Goal: Transaction & Acquisition: Purchase product/service

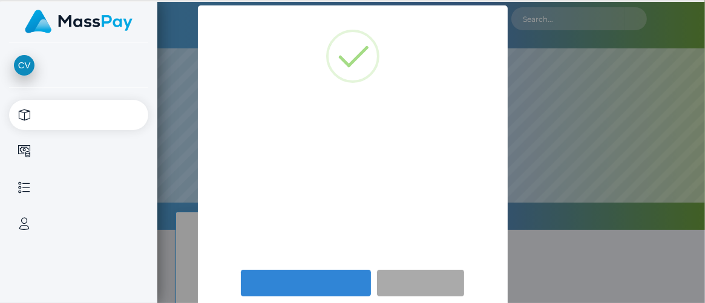
select select
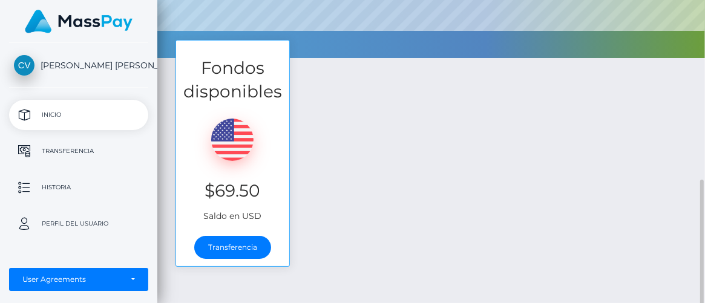
scroll to position [223, 0]
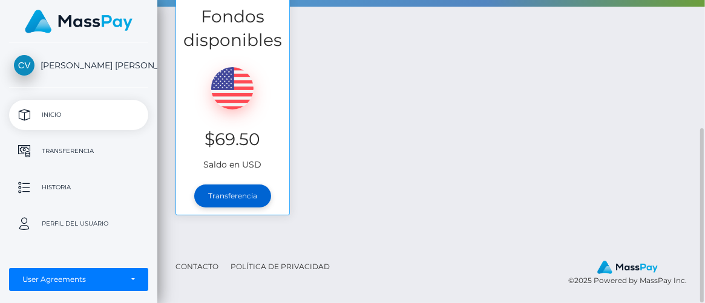
click at [240, 194] on link "Transferencia" at bounding box center [232, 196] width 77 height 23
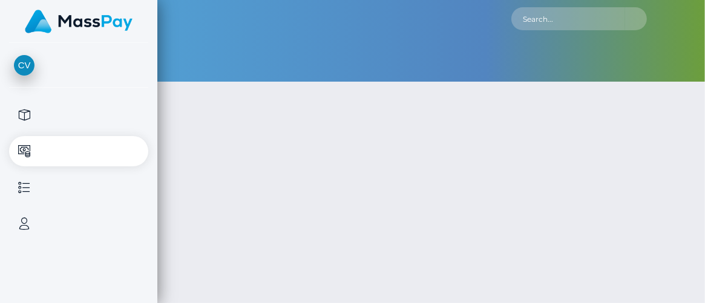
type input "69.5"
select select
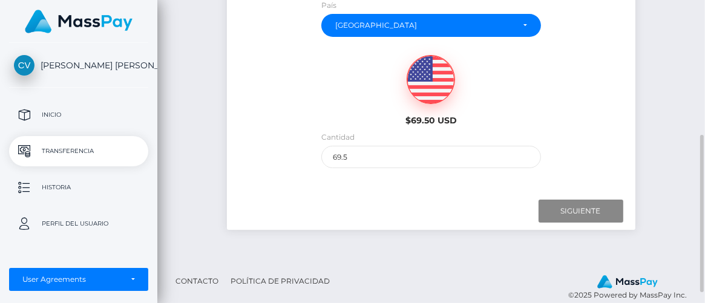
scroll to position [266, 0]
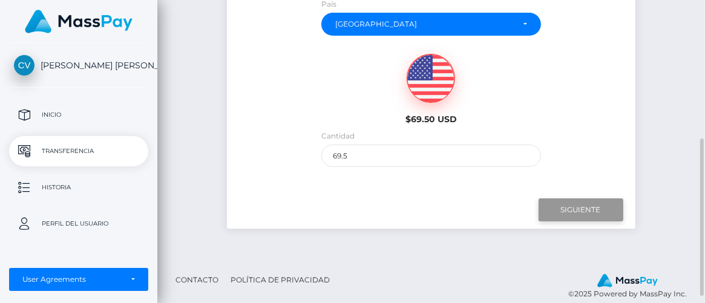
click at [583, 208] on input "Next" at bounding box center [581, 210] width 85 height 23
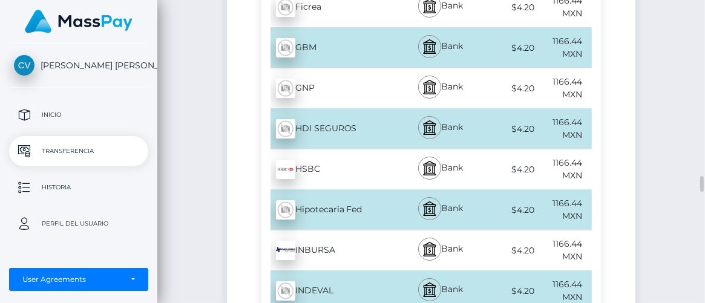
scroll to position [3232, 0]
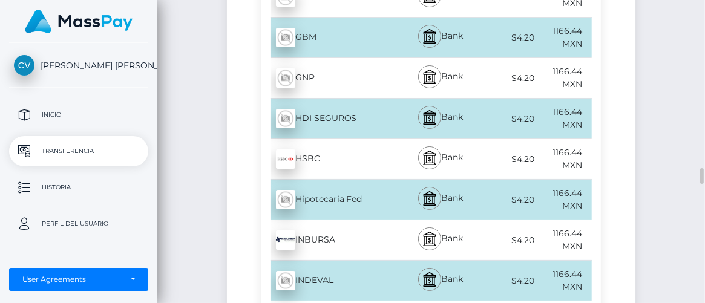
click at [583, 220] on div "1166.44 MXN" at bounding box center [564, 240] width 55 height 40
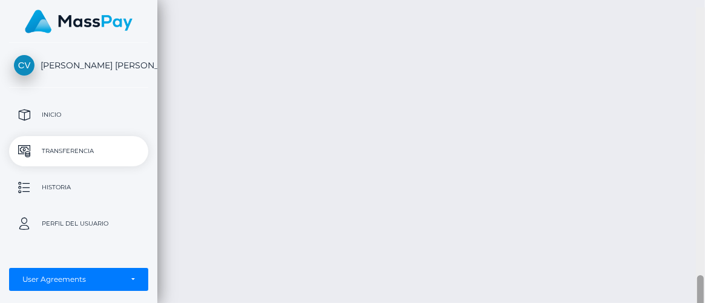
click at [702, 253] on div at bounding box center [700, 158] width 9 height 303
click at [702, 253] on div at bounding box center [700, 155] width 9 height 303
drag, startPoint x: 702, startPoint y: 253, endPoint x: 702, endPoint y: 237, distance: 16.3
click at [700, 241] on div at bounding box center [700, 152] width 9 height 303
click at [702, 236] on div at bounding box center [700, 158] width 9 height 303
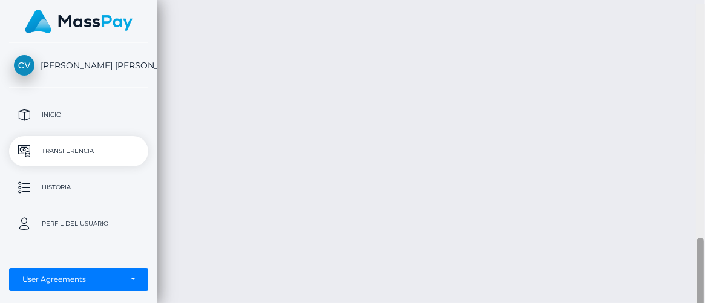
click at [702, 236] on div at bounding box center [700, 155] width 9 height 303
click at [702, 196] on div at bounding box center [700, 158] width 9 height 303
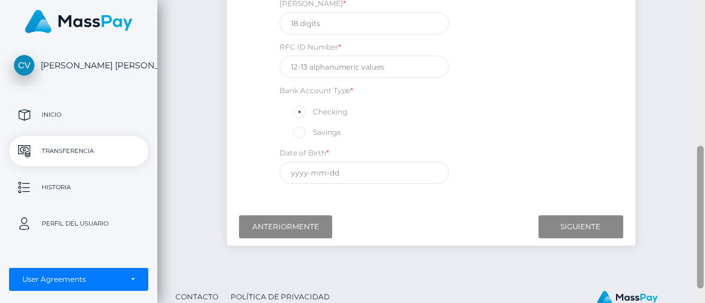
click at [701, 154] on div at bounding box center [700, 151] width 9 height 303
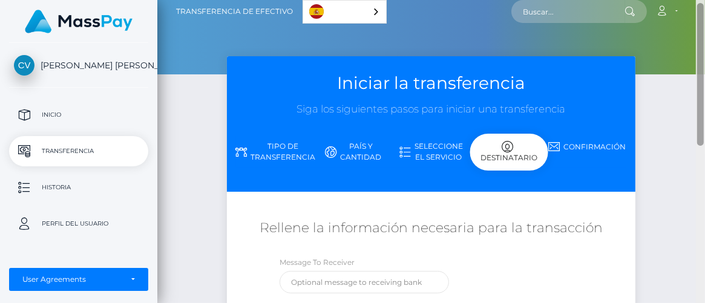
click at [700, 134] on div at bounding box center [700, 151] width 9 height 303
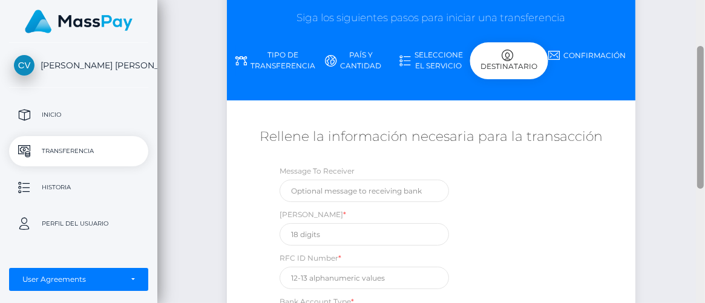
scroll to position [98, 0]
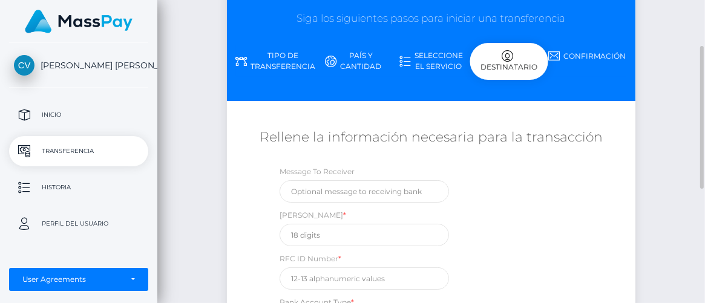
click at [426, 59] on link "Seleccione el servicio" at bounding box center [431, 60] width 78 height 31
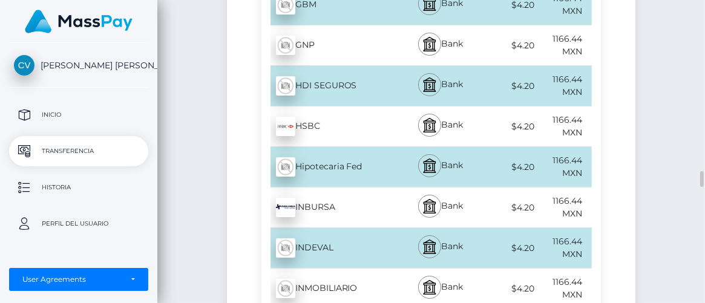
scroll to position [3266, 0]
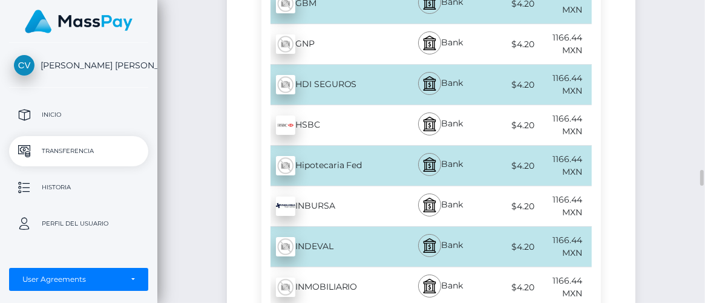
click at [299, 109] on div "HSBC - MXN" at bounding box center [331, 125] width 138 height 34
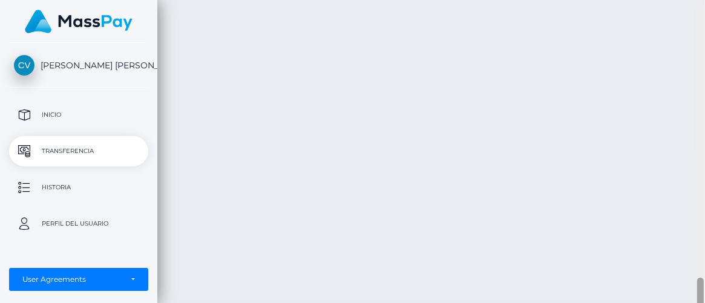
click at [703, 249] on div at bounding box center [700, 156] width 9 height 303
click at [700, 229] on div at bounding box center [700, 155] width 9 height 303
click at [700, 220] on div at bounding box center [700, 155] width 9 height 303
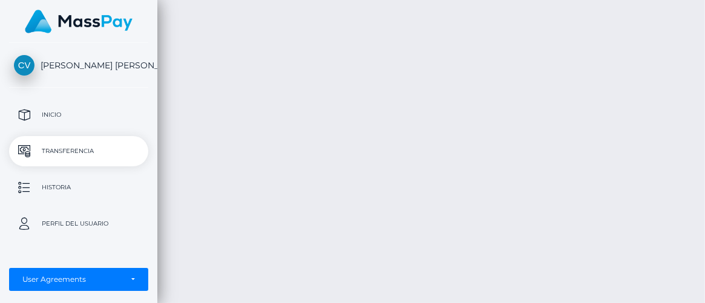
click at [700, 220] on div at bounding box center [700, 262] width 7 height 87
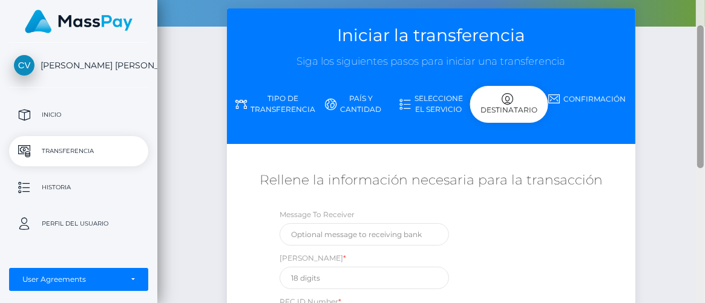
click at [697, 148] on div at bounding box center [700, 151] width 9 height 303
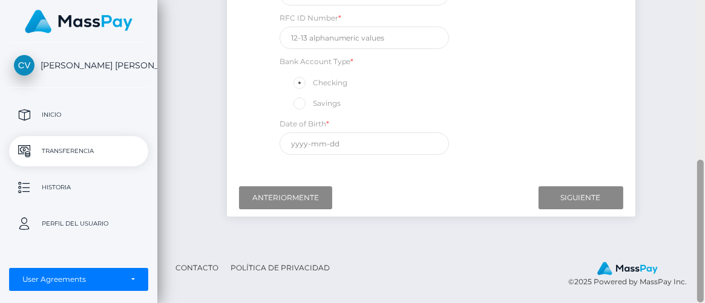
click at [697, 148] on div at bounding box center [700, 151] width 9 height 303
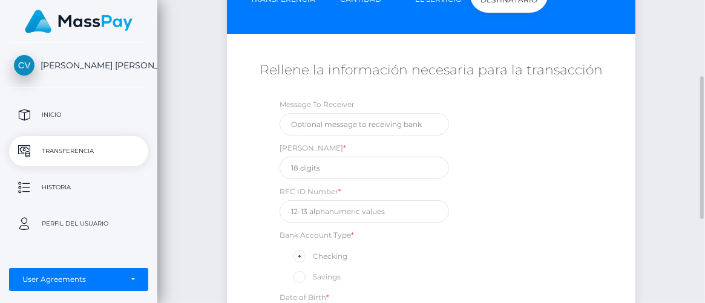
scroll to position [164, 0]
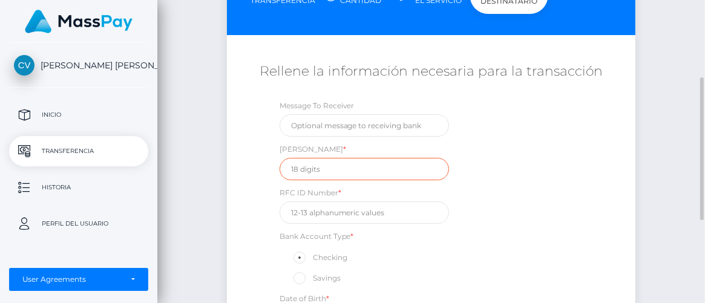
click at [296, 166] on input "text" at bounding box center [364, 169] width 169 height 22
type input "021905066086632471"
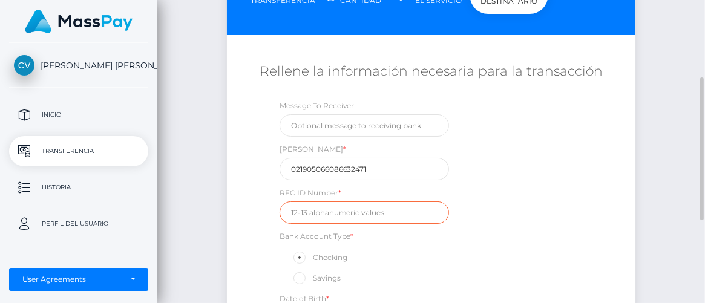
click at [297, 211] on input "text" at bounding box center [364, 213] width 169 height 22
click at [290, 213] on input "text" at bounding box center [364, 213] width 169 height 22
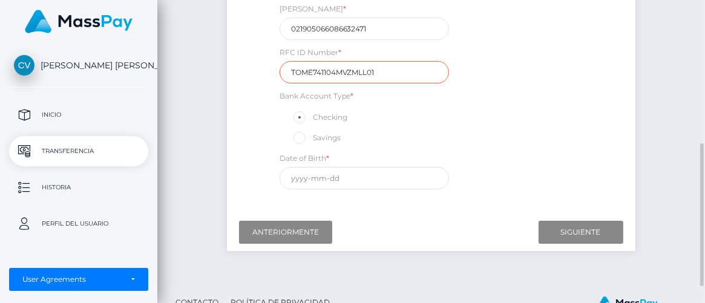
scroll to position [339, 0]
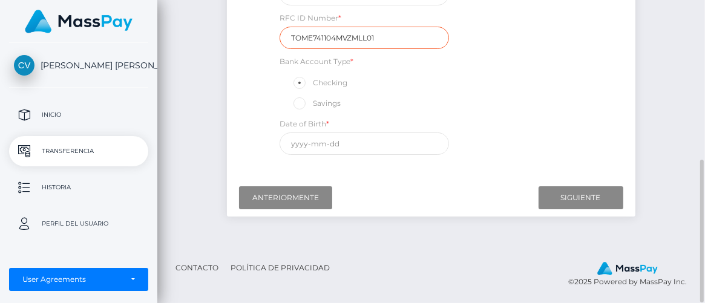
click at [312, 36] on input "TOME741104MVZMLL01" at bounding box center [364, 38] width 169 height 22
type input "TOVC741104MVZMLL01"
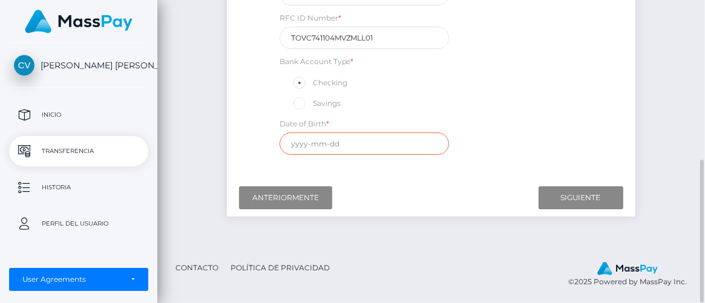
click at [295, 141] on input "text" at bounding box center [364, 144] width 169 height 22
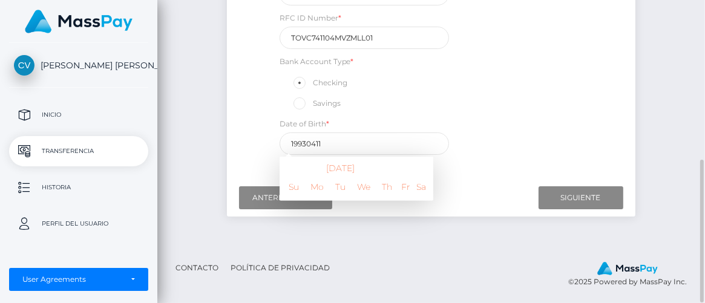
type input "1993-04-11"
click at [579, 102] on div "Message To Receiver CLABE * 021905066086632471 RFC ID Number * TOVC741104MVZMLL…" at bounding box center [432, 42] width 340 height 237
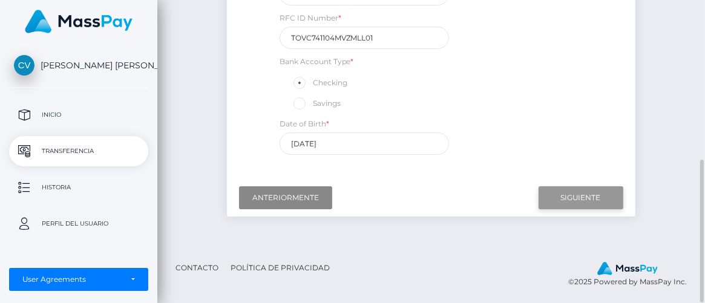
click at [568, 195] on input "Next" at bounding box center [581, 197] width 85 height 23
click at [434, 38] on div "RFC ID Number * TOVC741104MVZMLL01" at bounding box center [364, 31] width 169 height 38
type input "T"
paste input "TOVC741104EN1"
type input "TOVC741104EN1"
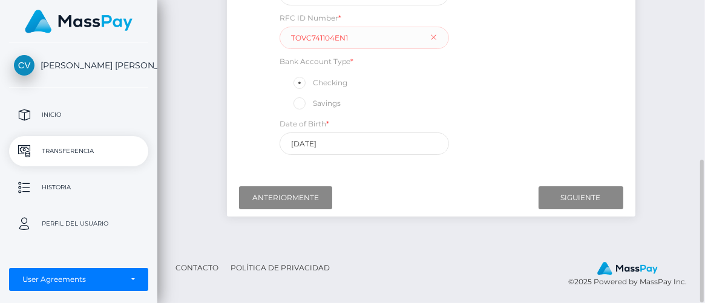
click at [570, 73] on div "Message To Receiver CLABE * 021905066086632471 RFC ID Number * TOVC741104EN1 Ba…" at bounding box center [432, 42] width 340 height 237
click at [571, 202] on input "Next" at bounding box center [581, 197] width 85 height 23
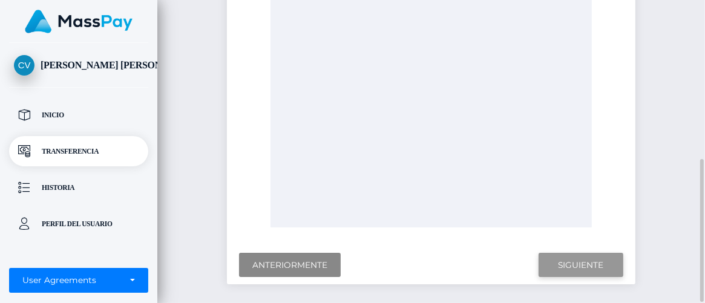
scroll to position [338, 0]
drag, startPoint x: 602, startPoint y: 270, endPoint x: 600, endPoint y: 298, distance: 27.9
click at [600, 298] on div "Iniciar la transferencia Siga los siguientes pasos para iniciar una transferenc…" at bounding box center [431, 21] width 548 height 590
click at [590, 266] on input "Next" at bounding box center [581, 266] width 85 height 25
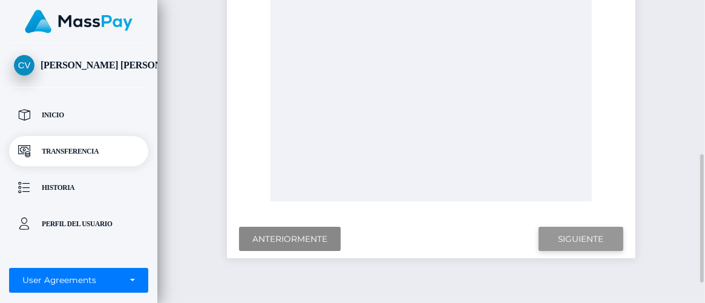
scroll to position [366, 0]
drag, startPoint x: 584, startPoint y: 232, endPoint x: 577, endPoint y: 252, distance: 21.6
click at [577, 252] on div "Next Finish Previous" at bounding box center [431, 238] width 408 height 39
click at [565, 234] on input "Next" at bounding box center [581, 238] width 85 height 25
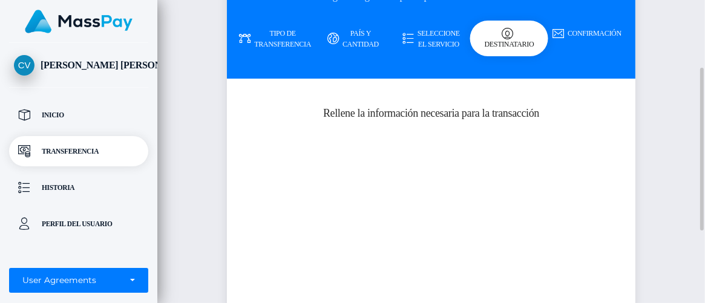
scroll to position [123, 0]
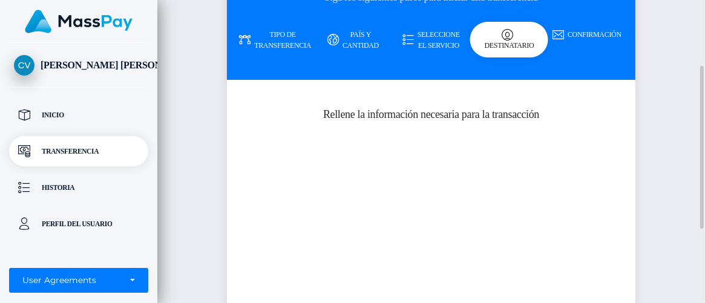
click at [516, 52] on div "Destinatario" at bounding box center [509, 40] width 78 height 36
drag, startPoint x: 516, startPoint y: 52, endPoint x: 485, endPoint y: 36, distance: 35.2
click at [485, 36] on div "Destinatario" at bounding box center [509, 40] width 78 height 36
click at [432, 35] on link "Seleccione el servicio" at bounding box center [431, 39] width 78 height 31
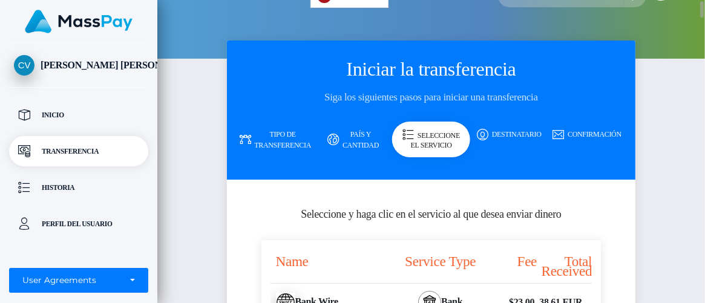
scroll to position [0, 0]
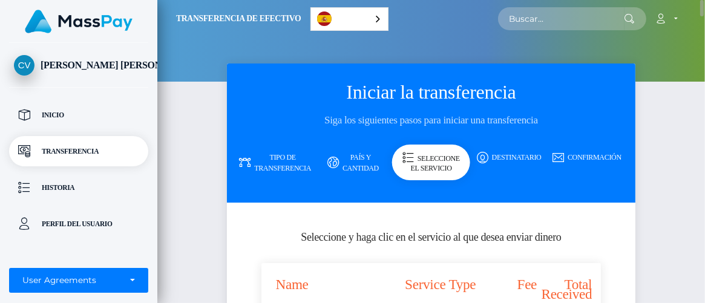
click at [591, 156] on link "Confirmación" at bounding box center [587, 157] width 78 height 21
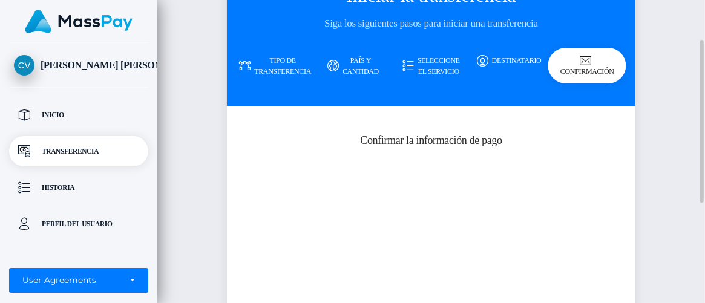
scroll to position [88, 0]
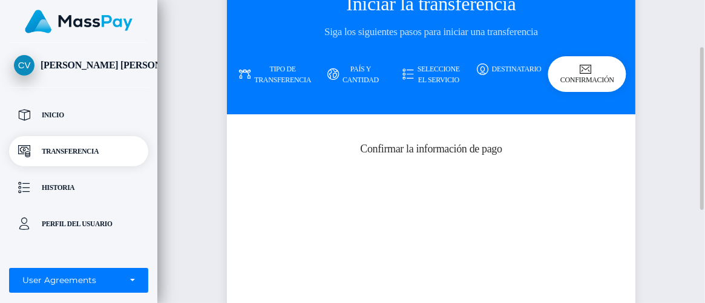
click at [513, 67] on link "Destinatario" at bounding box center [509, 69] width 78 height 21
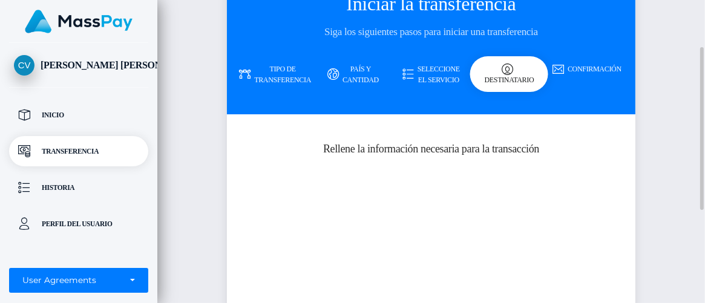
click at [598, 68] on link "Confirmación" at bounding box center [587, 69] width 78 height 21
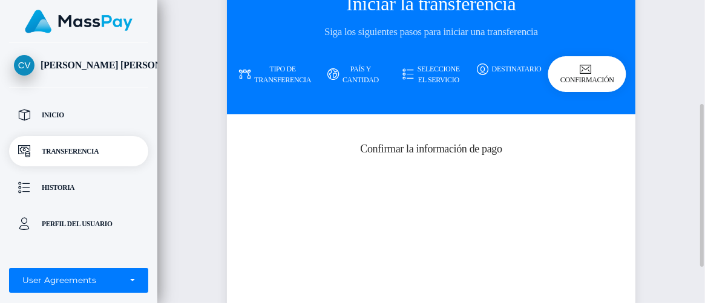
scroll to position [260, 0]
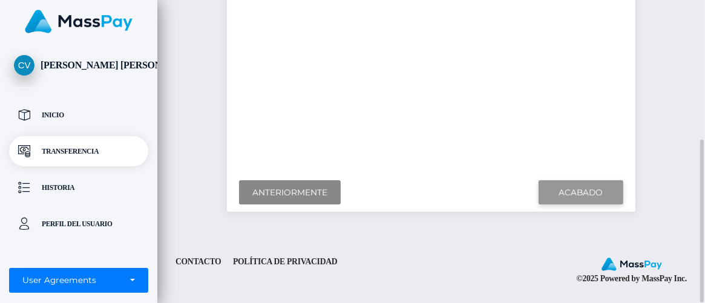
click at [581, 192] on input "Finish" at bounding box center [581, 192] width 85 height 25
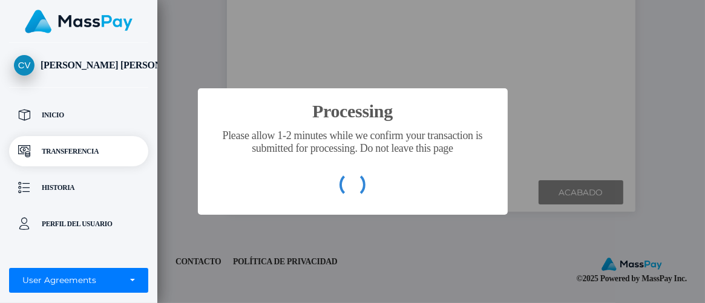
click at [593, 186] on div "Processing × Please allow 1-2 minutes while we confirm your transaction is subm…" at bounding box center [352, 151] width 705 height 303
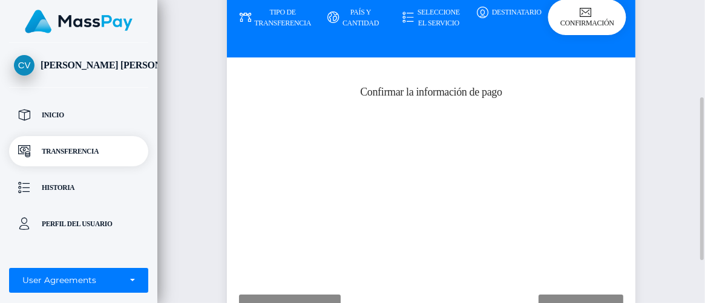
scroll to position [161, 0]
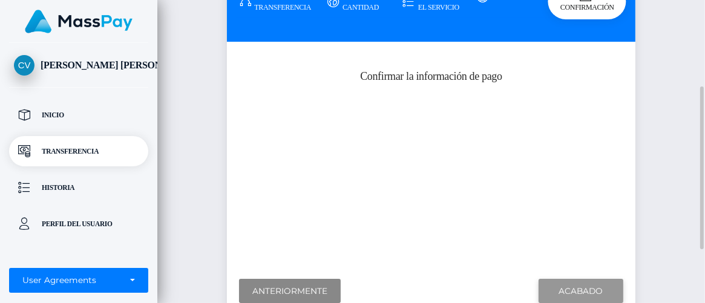
click at [571, 286] on input "Finish" at bounding box center [581, 291] width 85 height 25
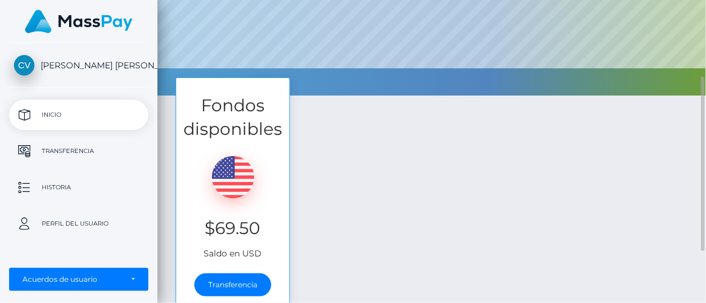
scroll to position [223, 0]
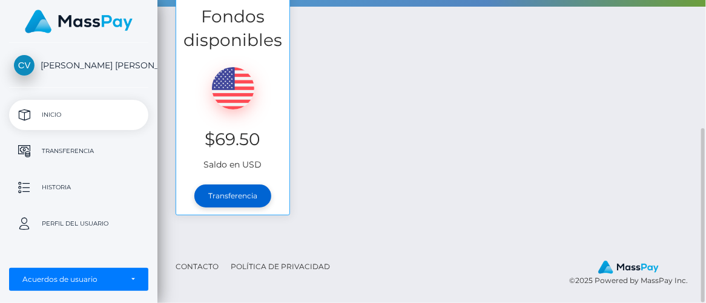
click at [228, 201] on link "Transferencia" at bounding box center [232, 196] width 77 height 23
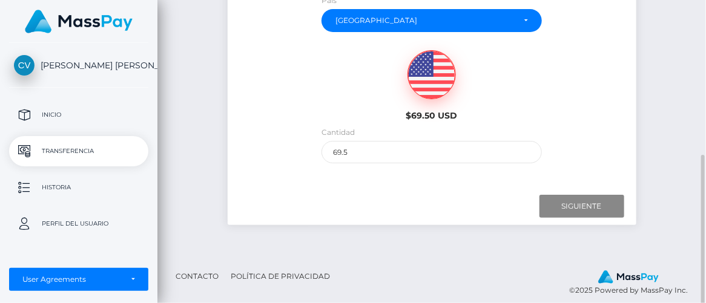
scroll to position [279, 0]
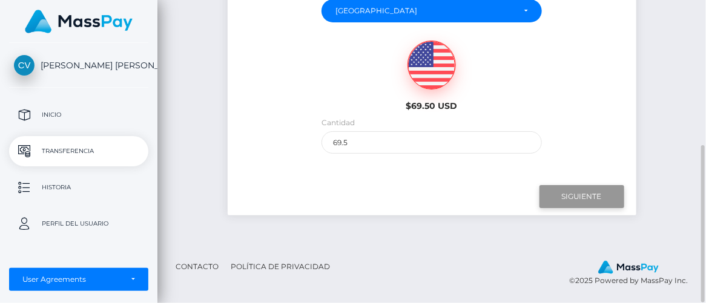
click at [565, 196] on input "Next" at bounding box center [581, 196] width 85 height 23
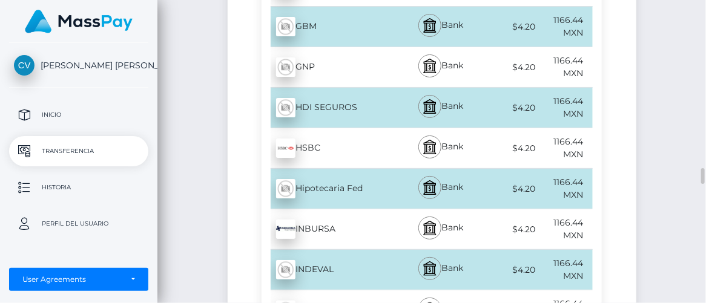
scroll to position [3245, 0]
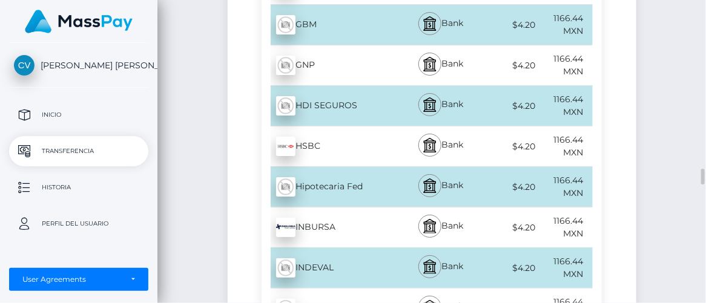
click at [289, 137] on img at bounding box center [285, 146] width 19 height 19
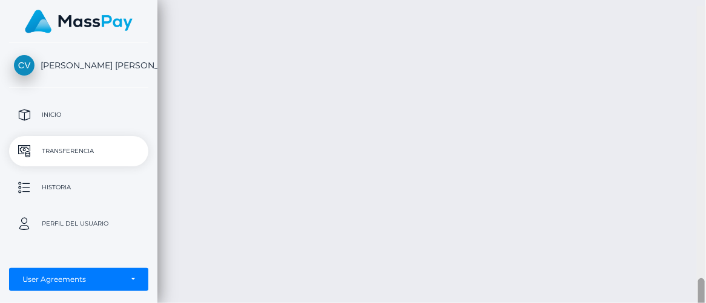
click at [702, 214] on div at bounding box center [701, 157] width 9 height 303
click at [702, 214] on div at bounding box center [701, 156] width 9 height 303
click at [702, 214] on div at bounding box center [701, 158] width 9 height 303
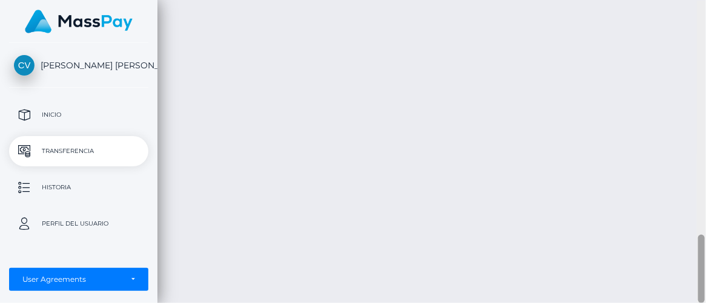
click at [702, 214] on div at bounding box center [701, 152] width 9 height 303
click at [702, 214] on div at bounding box center [701, 159] width 9 height 303
click at [702, 217] on div at bounding box center [701, 263] width 7 height 92
click at [702, 214] on div at bounding box center [701, 261] width 7 height 94
click at [702, 214] on div at bounding box center [701, 257] width 7 height 96
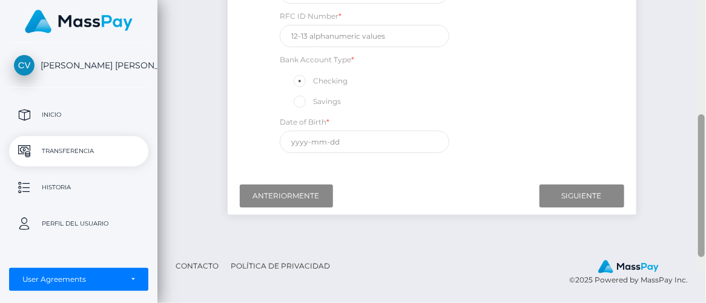
scroll to position [309, 0]
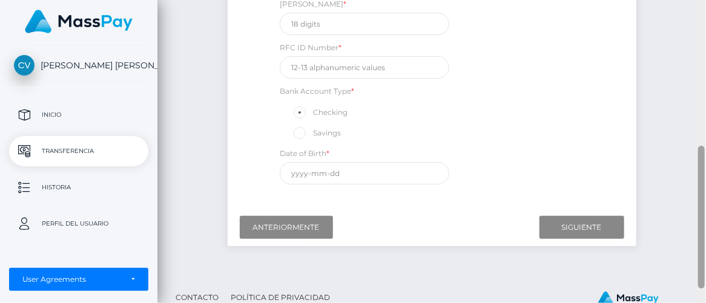
click at [703, 154] on div at bounding box center [701, 151] width 9 height 303
click at [703, 154] on div at bounding box center [701, 217] width 7 height 143
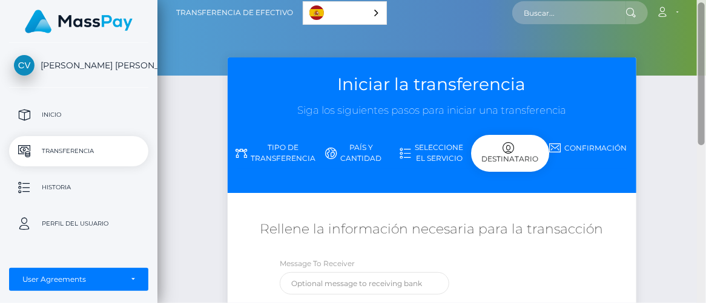
click at [700, 123] on div at bounding box center [701, 151] width 9 height 303
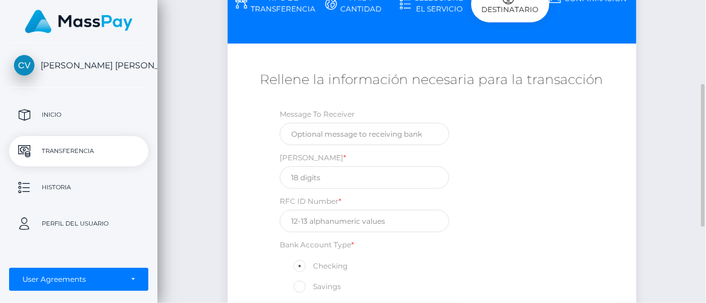
scroll to position [164, 0]
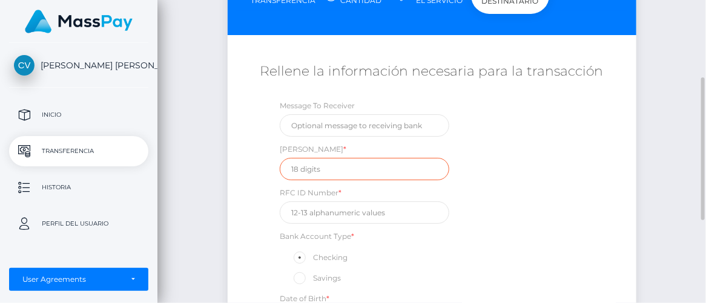
click at [298, 172] on input "text" at bounding box center [365, 169] width 170 height 22
type input "021905066086632471"
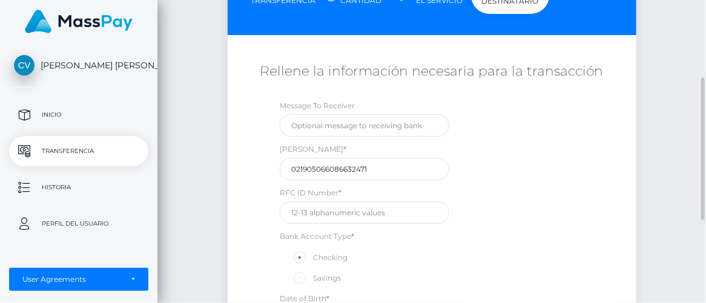
click at [528, 173] on div "Message To Receiver CLABE * 021905066086632471 RFC ID Number * Bank Account Typ…" at bounding box center [432, 217] width 341 height 237
click at [304, 214] on input "text" at bounding box center [365, 213] width 170 height 22
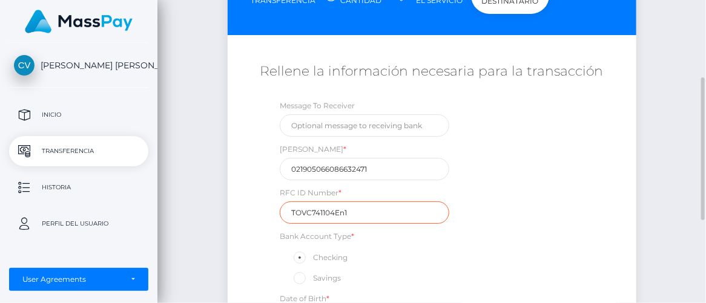
click at [343, 212] on input "TOVC741104En1" at bounding box center [365, 213] width 170 height 22
type input "TOVC741104EN1"
click at [684, 163] on div "Iniciar la transferencia Siga los siguientes pasos para iniciar una transferenc…" at bounding box center [431, 161] width 548 height 522
click at [583, 168] on div "Message To Receiver CLABE * 021905066086632471 RFC ID Number * TOVC741104EN1 Ba…" at bounding box center [432, 217] width 341 height 237
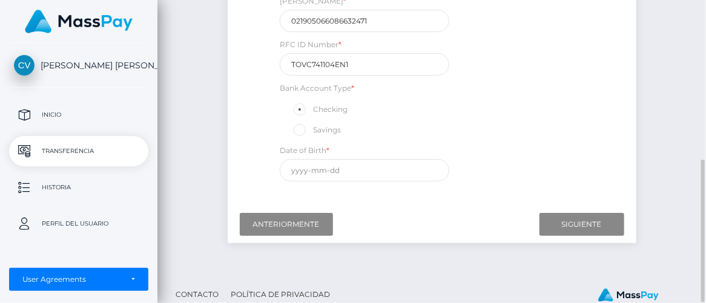
scroll to position [321, 0]
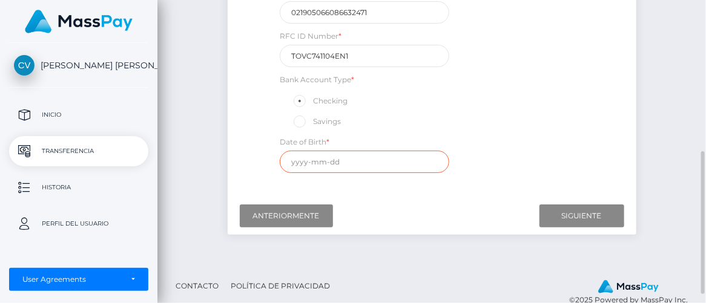
click at [292, 162] on input "text" at bounding box center [365, 162] width 170 height 22
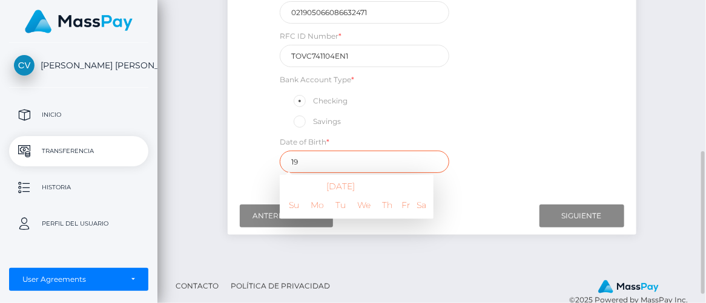
type input "1"
type input "1993-11-04"
click at [578, 107] on div "Message To Receiver CLABE * 021905066086632471 RFC ID Number * TOVC741104EN1 Ba…" at bounding box center [432, 60] width 341 height 237
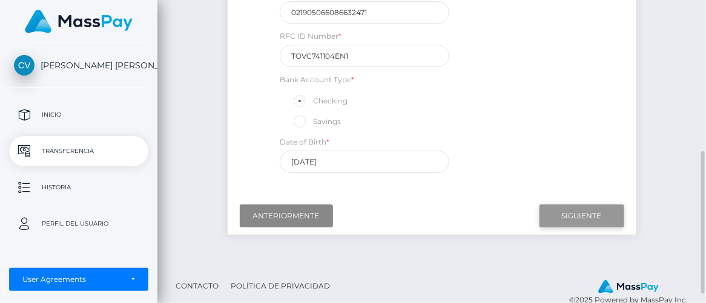
click at [591, 217] on input "Next" at bounding box center [581, 216] width 85 height 23
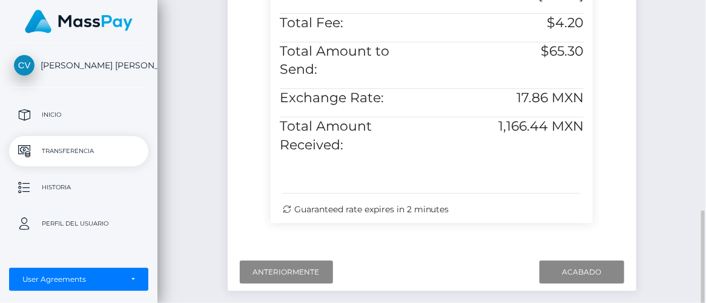
scroll to position [621, 0]
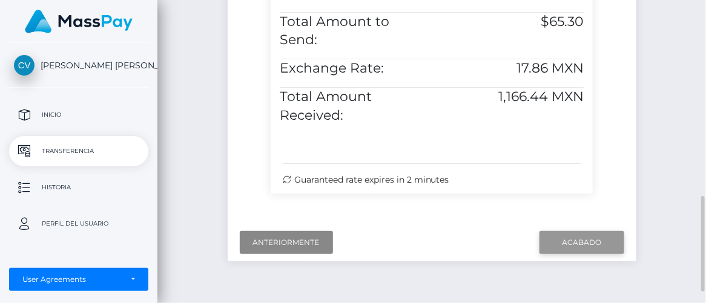
click at [573, 231] on input "Finish" at bounding box center [581, 242] width 85 height 23
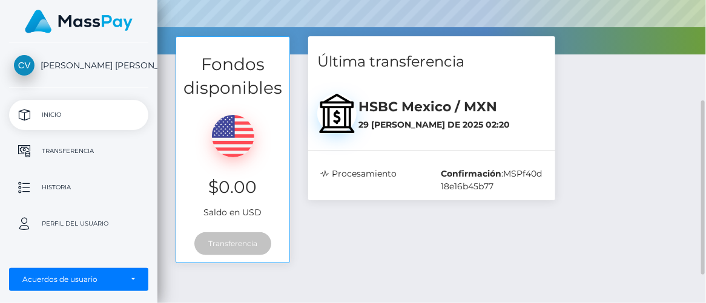
scroll to position [223, 0]
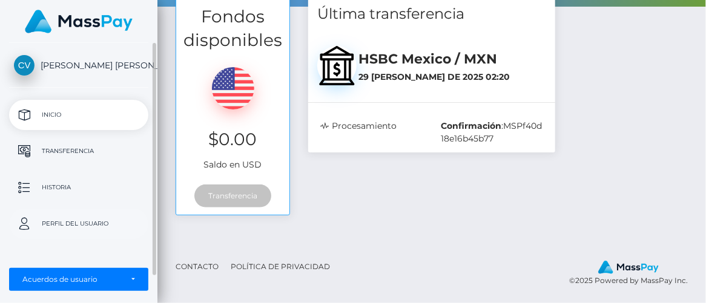
click at [89, 223] on p "Perfil del usuario" at bounding box center [79, 224] width 130 height 18
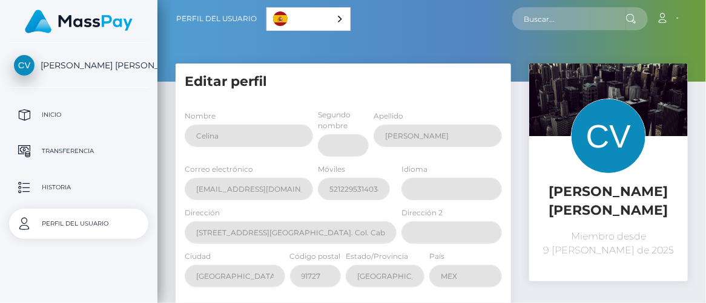
select select
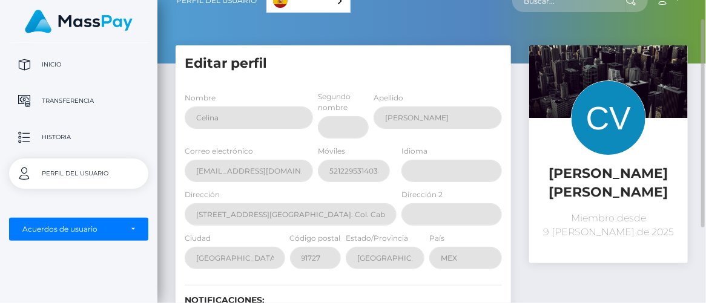
scroll to position [18, 0]
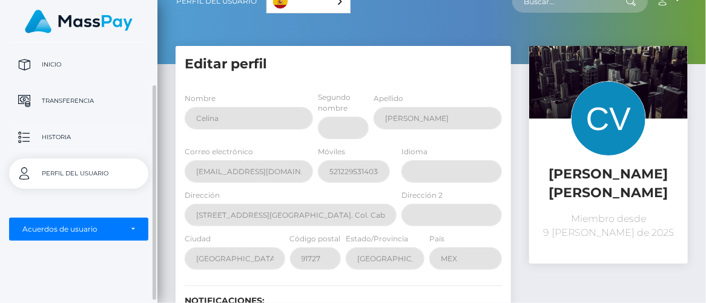
click at [47, 141] on p "Historia" at bounding box center [79, 137] width 130 height 18
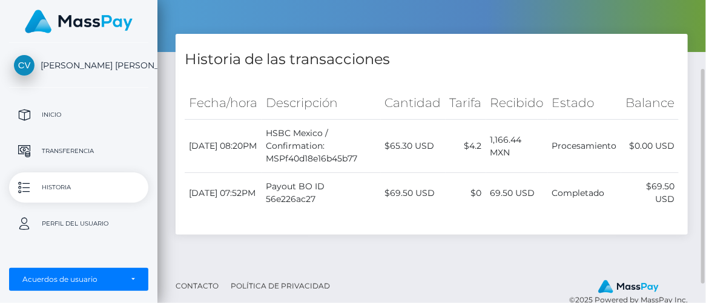
scroll to position [124, 0]
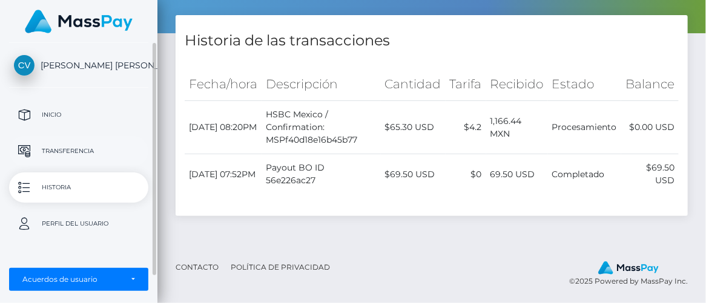
click at [86, 154] on p "Transferencia" at bounding box center [79, 151] width 130 height 18
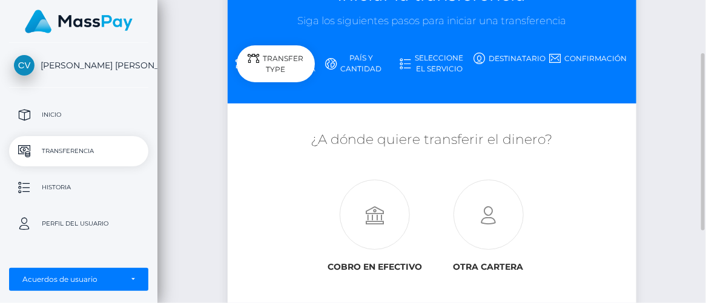
scroll to position [94, 0]
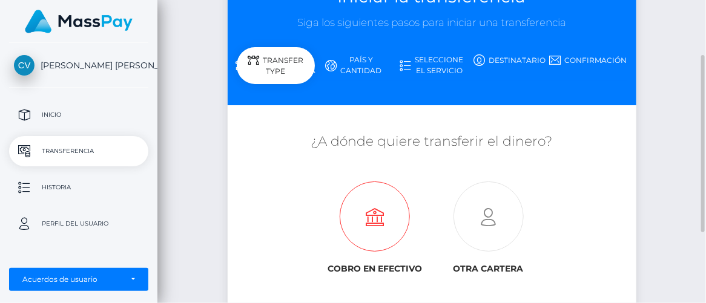
click at [368, 246] on icon at bounding box center [375, 217] width 114 height 70
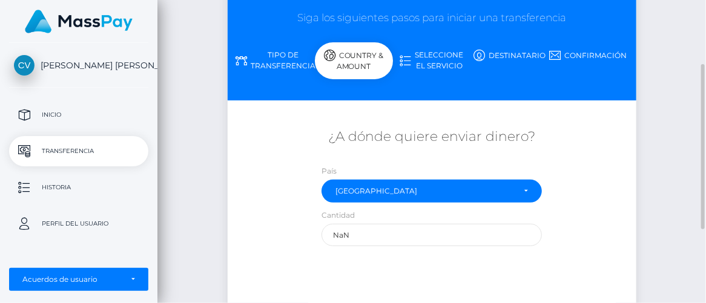
scroll to position [94, 0]
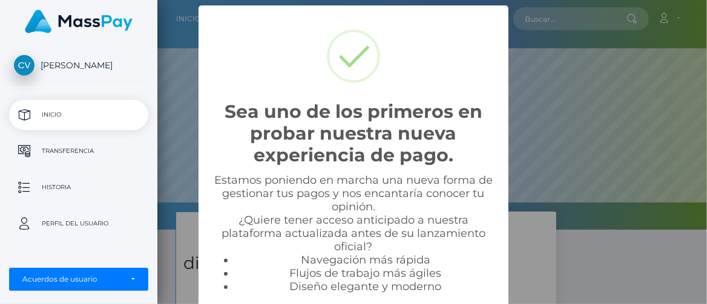
scroll to position [230, 550]
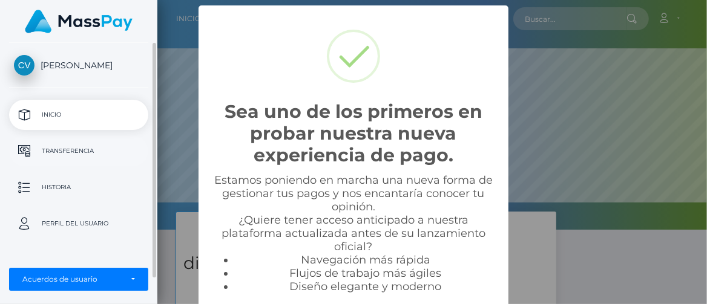
click at [82, 154] on p "Transferencia" at bounding box center [79, 151] width 130 height 18
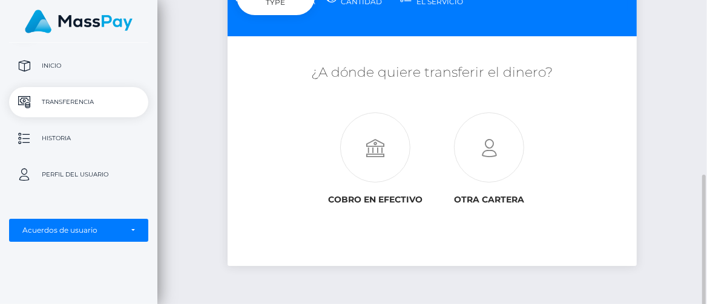
scroll to position [212, 0]
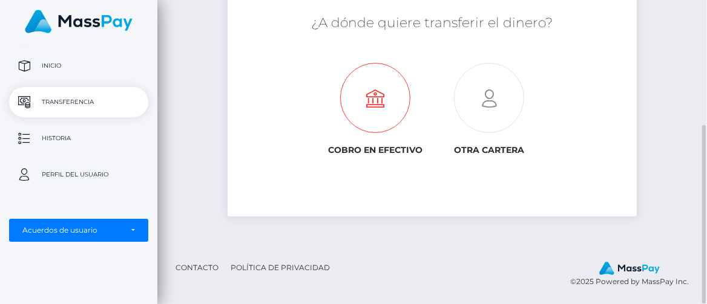
click at [375, 110] on icon at bounding box center [375, 99] width 114 height 70
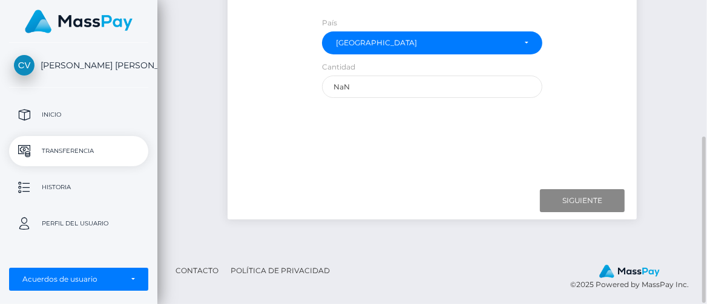
scroll to position [248, 0]
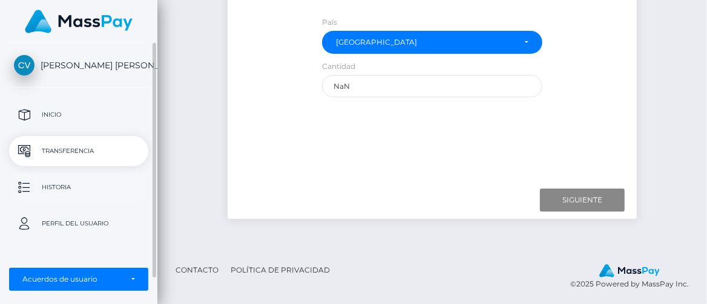
click at [66, 192] on p "Historia" at bounding box center [79, 188] width 130 height 18
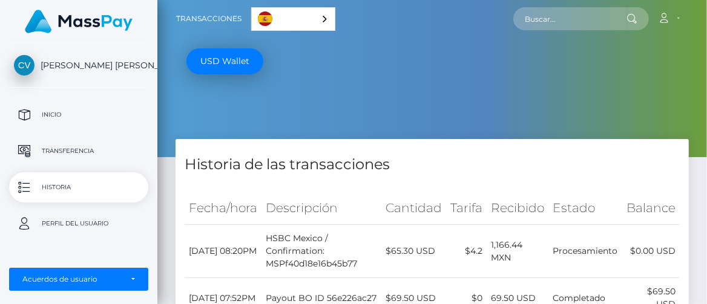
click at [66, 187] on p "Historia" at bounding box center [79, 188] width 130 height 18
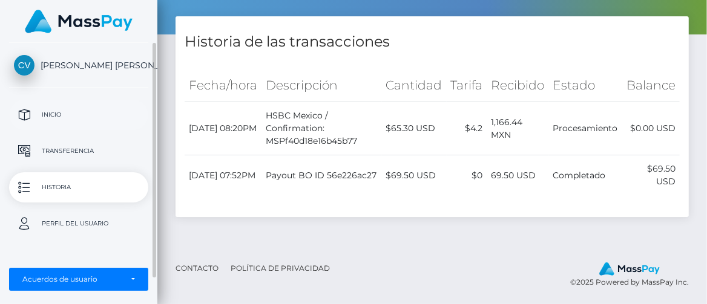
click at [71, 119] on p "Inicio" at bounding box center [79, 115] width 130 height 18
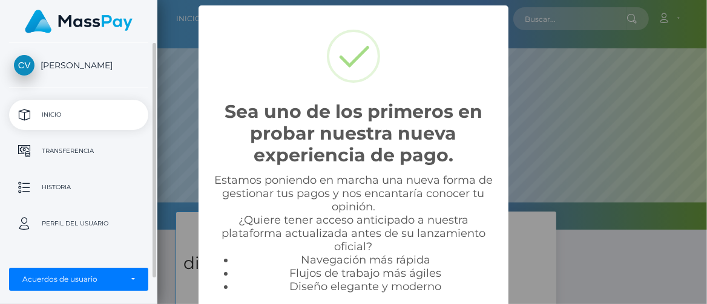
scroll to position [230, 550]
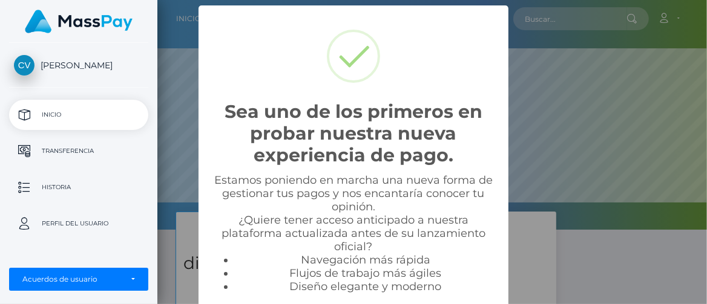
click at [570, 93] on div "Sea uno de los primeros en probar nuestra nueva experiencia de pago. × Estamos …" at bounding box center [353, 152] width 707 height 304
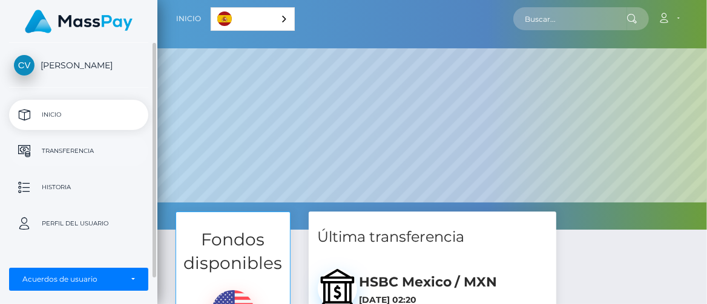
click at [87, 154] on p "Transferencia" at bounding box center [79, 151] width 130 height 18
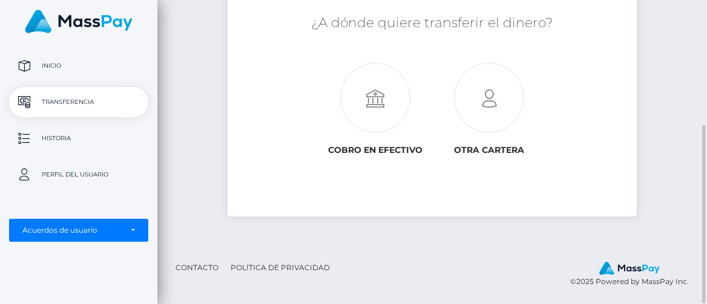
scroll to position [212, 0]
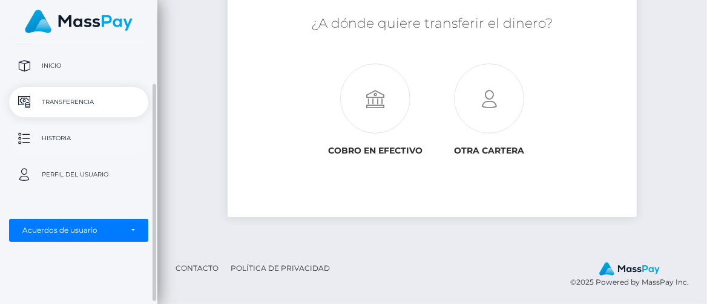
click at [82, 137] on p "Historia" at bounding box center [79, 139] width 130 height 18
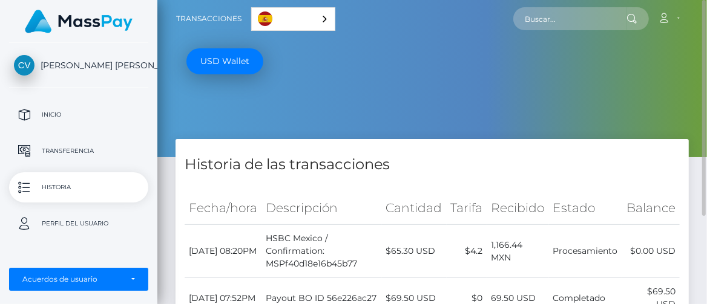
click at [321, 15] on div "Español" at bounding box center [293, 19] width 84 height 24
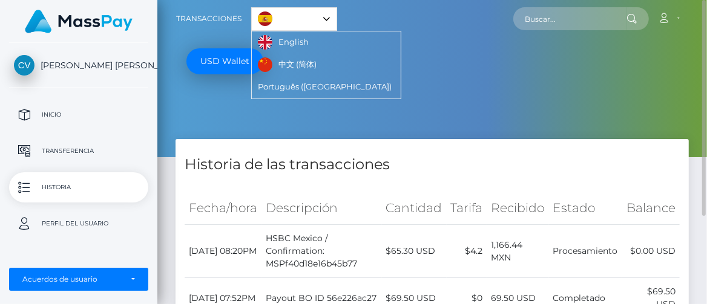
click at [426, 52] on ul "USD Wallet" at bounding box center [446, 61] width 521 height 27
click at [463, 24] on div "Cuenta Editar perfil Cerrar la sesión" at bounding box center [512, 18] width 351 height 25
click at [540, 21] on input "text" at bounding box center [570, 18] width 114 height 23
click at [667, 20] on icon at bounding box center [663, 18] width 13 height 10
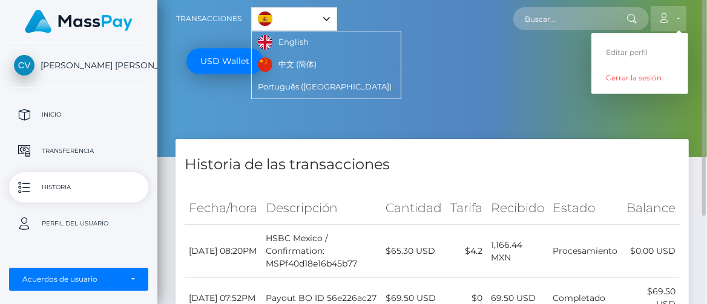
click at [678, 16] on link "Cuenta" at bounding box center [669, 18] width 36 height 25
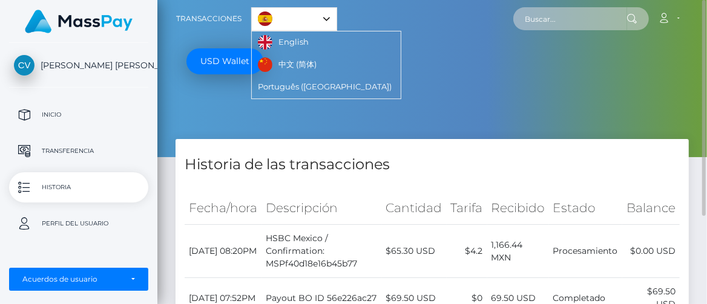
click at [609, 17] on input "text" at bounding box center [570, 18] width 114 height 23
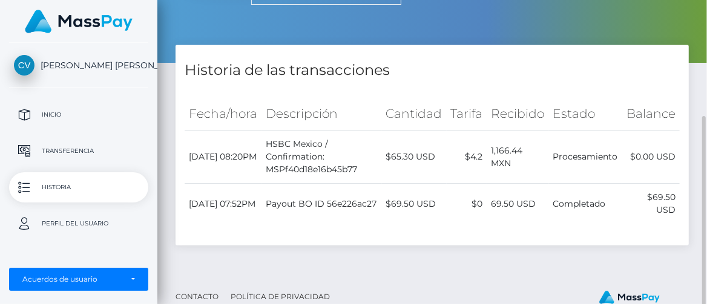
scroll to position [123, 0]
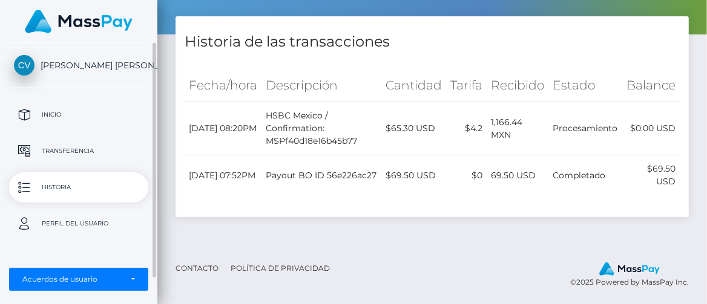
click at [102, 222] on p "Perfil del usuario" at bounding box center [79, 224] width 130 height 18
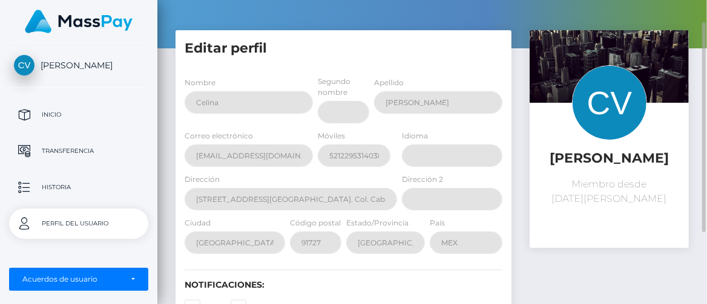
scroll to position [33, 0]
